Goal: Task Accomplishment & Management: Use online tool/utility

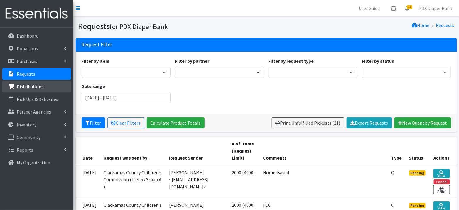
click at [55, 87] on link "Distributions" at bounding box center [36, 87] width 69 height 12
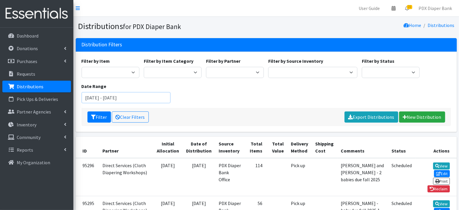
click at [133, 100] on input "[DATE] - [DATE]" at bounding box center [126, 97] width 89 height 11
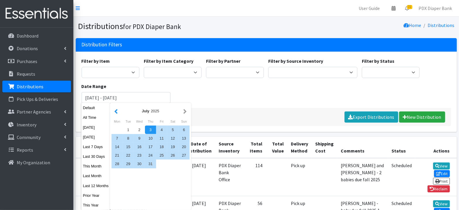
click at [118, 110] on button "button" at bounding box center [116, 111] width 6 height 7
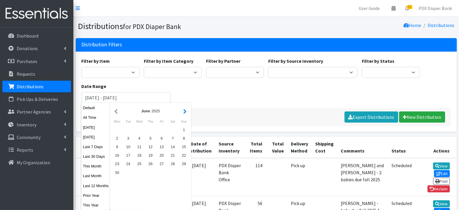
click at [187, 112] on button "button" at bounding box center [185, 111] width 6 height 7
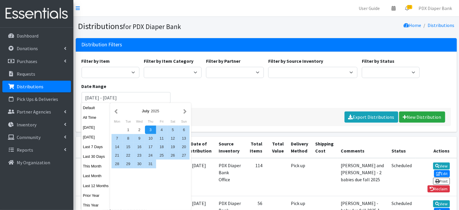
click at [187, 112] on button "button" at bounding box center [185, 111] width 6 height 7
click at [151, 137] on div "7" at bounding box center [150, 138] width 11 height 9
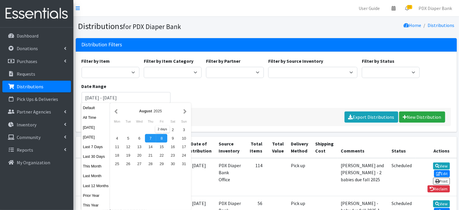
click at [164, 137] on div "8" at bounding box center [161, 138] width 11 height 9
type input "August 7, 2025 - August 8, 2025"
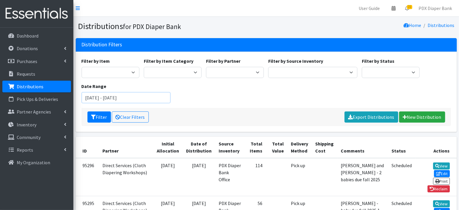
click at [147, 99] on input "August 7, 2025 - August 8, 2025" at bounding box center [126, 97] width 89 height 11
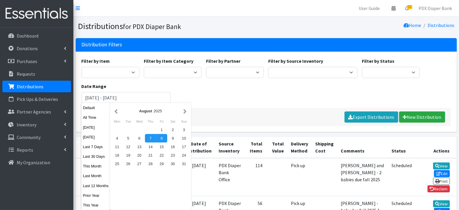
click at [218, 98] on div "Filter by Item Adult Briefs (Large, approx. 38"-56") Adult Briefs (Medium, appr…" at bounding box center [266, 83] width 374 height 51
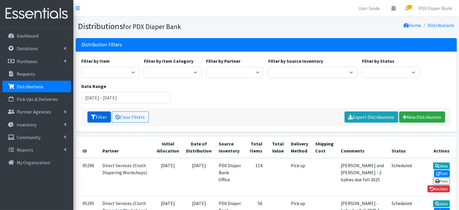
click at [99, 118] on button "Filter" at bounding box center [100, 117] width 24 height 11
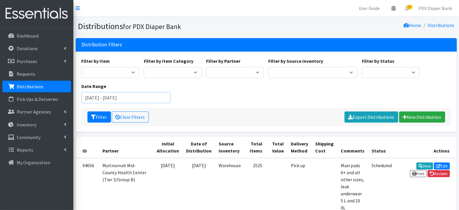
click at [128, 99] on input "August 7, 2025 - August 8, 2025" at bounding box center [126, 97] width 89 height 11
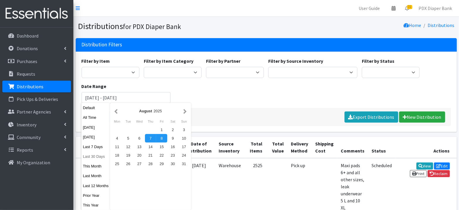
click at [95, 157] on button "Last 30 Days" at bounding box center [96, 156] width 29 height 9
type input "August 5, 2025 - September 3, 2025"
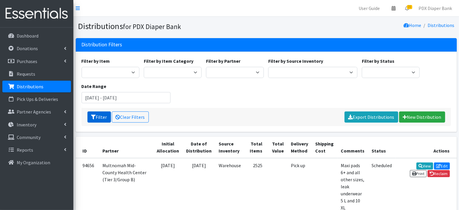
click at [100, 118] on button "Filter" at bounding box center [100, 117] width 24 height 11
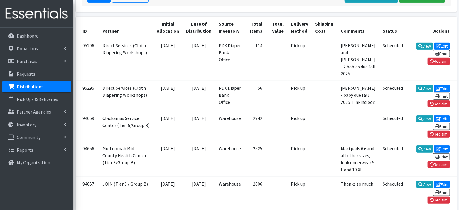
scroll to position [20, 0]
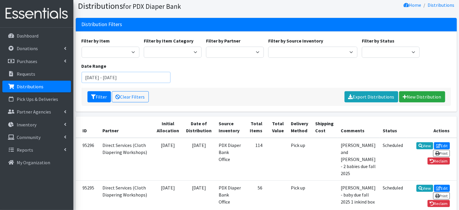
click at [112, 80] on input "August 5, 2025 - September 3, 2025" at bounding box center [126, 77] width 89 height 11
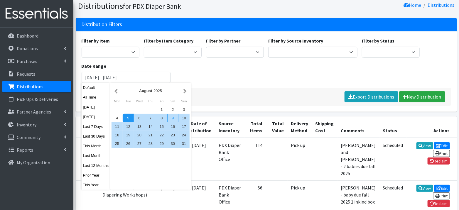
click at [174, 120] on div "9" at bounding box center [172, 118] width 11 height 9
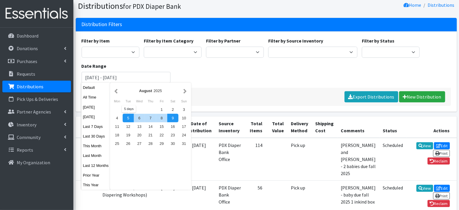
click at [130, 120] on div "5" at bounding box center [128, 118] width 11 height 9
type input "August 5, 2025 - August 9, 2025"
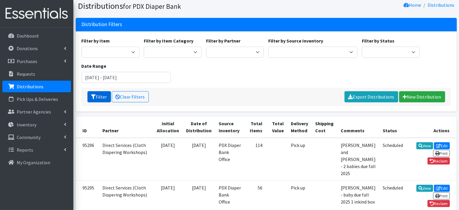
click at [96, 94] on button "Filter" at bounding box center [100, 96] width 24 height 11
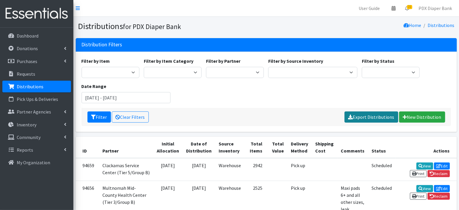
click at [362, 121] on link "Export Distributions" at bounding box center [372, 117] width 54 height 11
